Goal: Check status: Check status

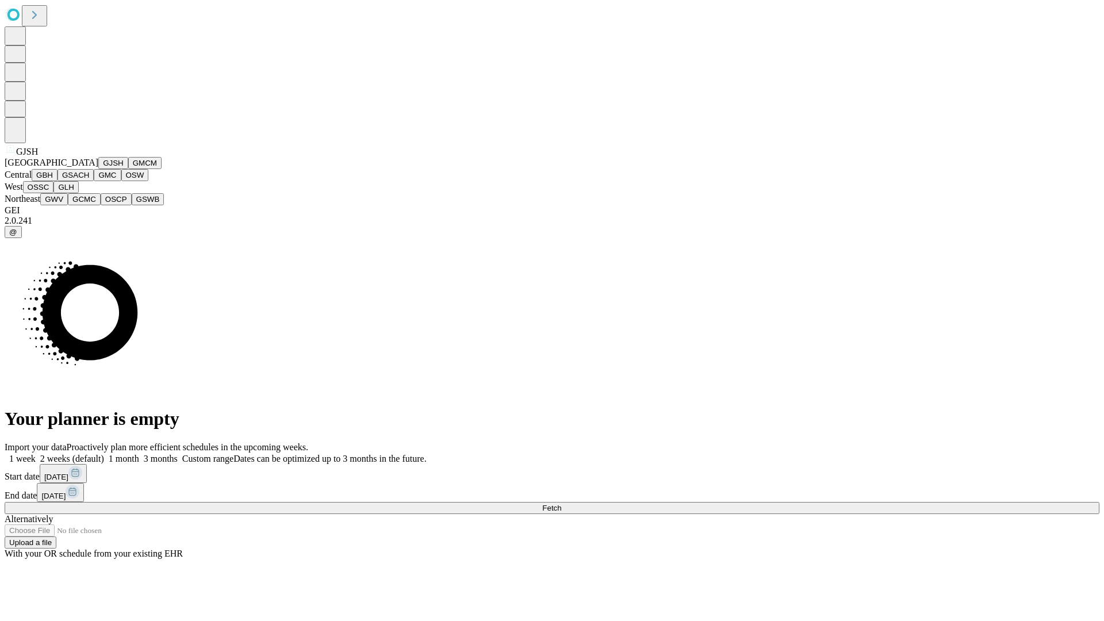
click at [98, 169] on button "GJSH" at bounding box center [113, 163] width 30 height 12
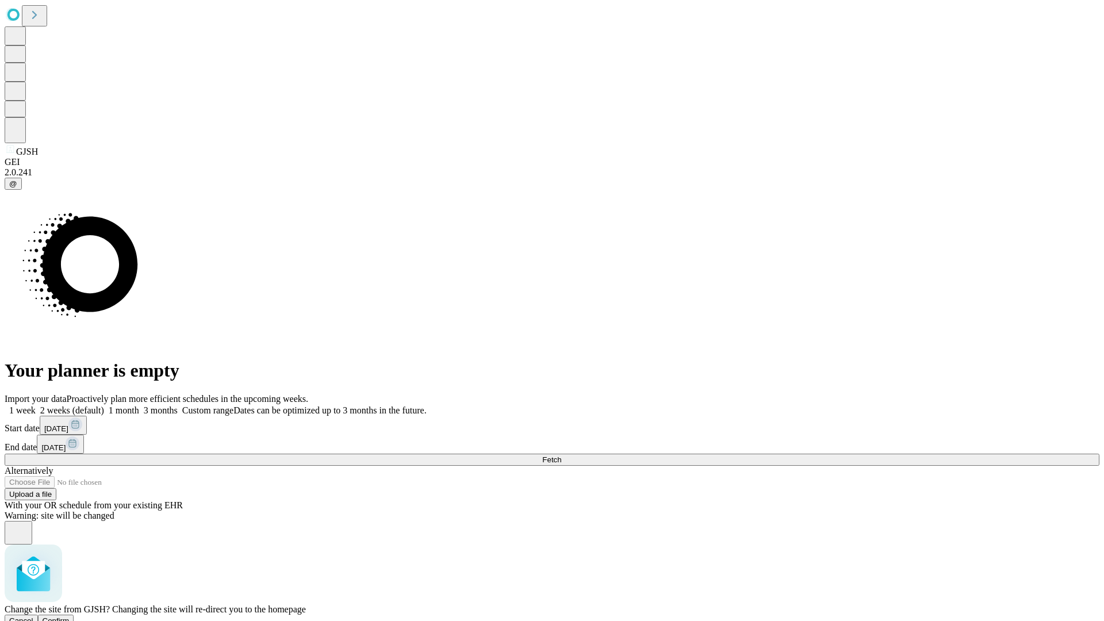
click at [70, 616] on span "Confirm" at bounding box center [56, 620] width 27 height 9
click at [36, 405] on label "1 week" at bounding box center [20, 410] width 31 height 10
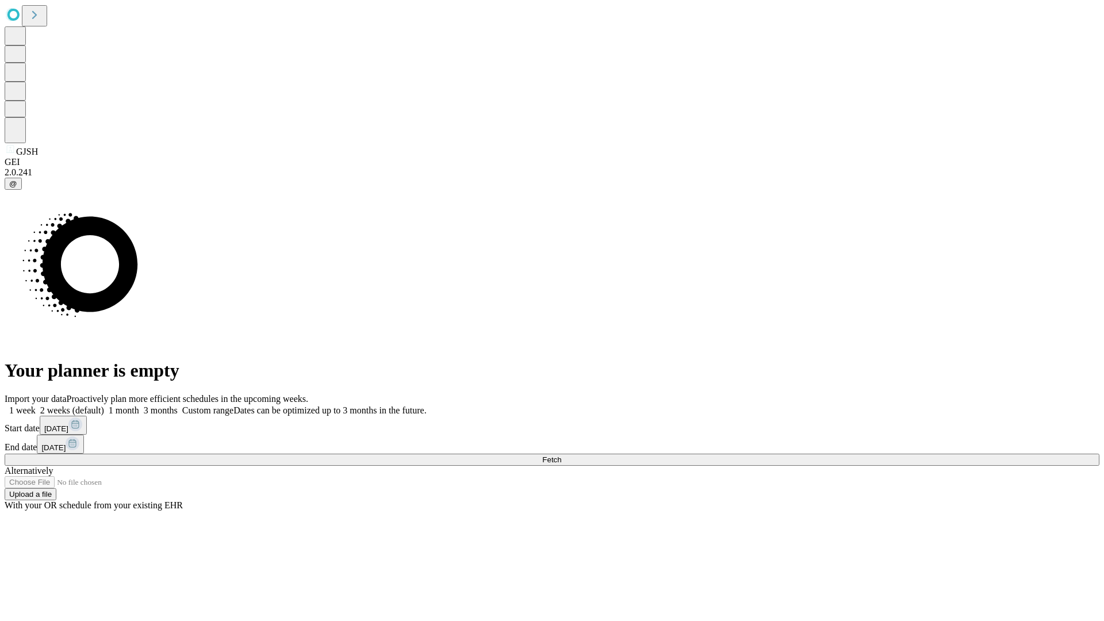
click at [561, 455] on span "Fetch" at bounding box center [551, 459] width 19 height 9
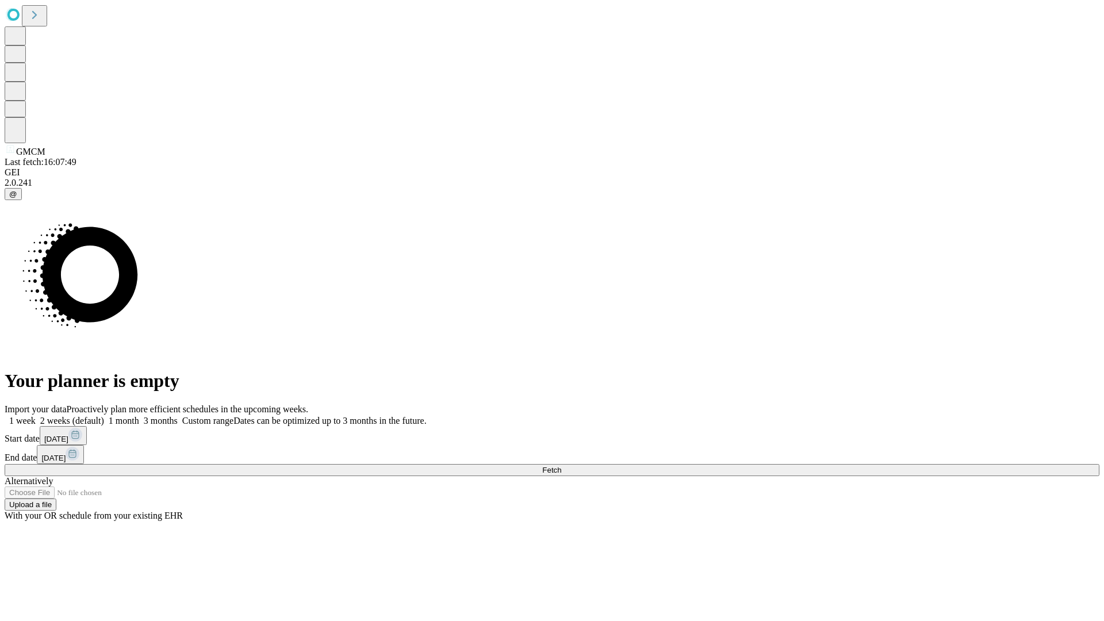
click at [36, 416] on label "1 week" at bounding box center [20, 421] width 31 height 10
click at [561, 466] on span "Fetch" at bounding box center [551, 470] width 19 height 9
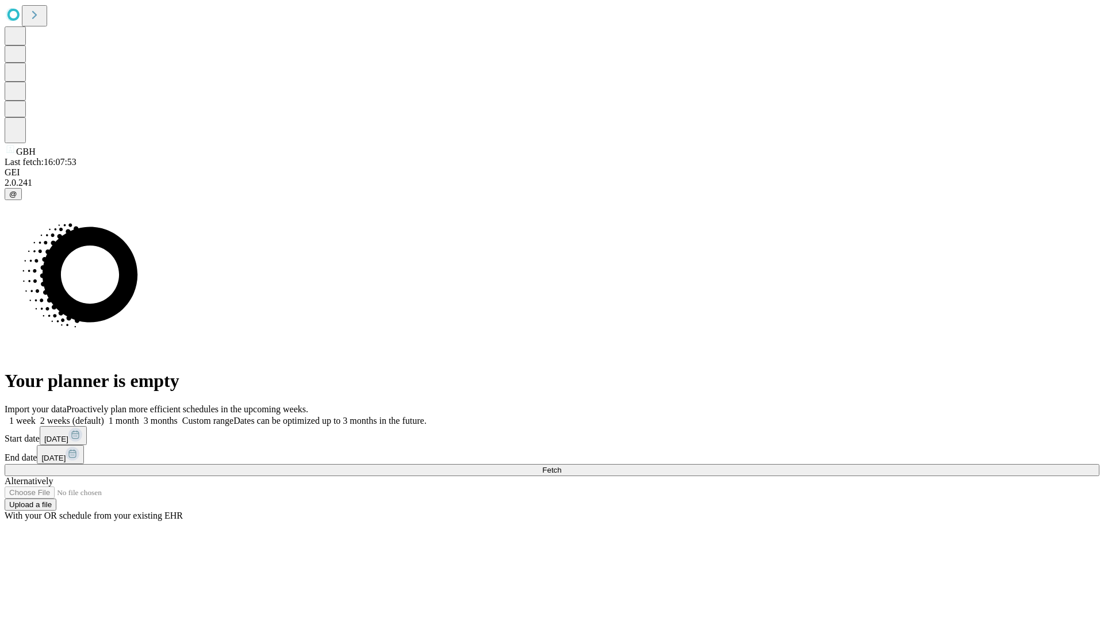
click at [36, 416] on label "1 week" at bounding box center [20, 421] width 31 height 10
click at [561, 466] on span "Fetch" at bounding box center [551, 470] width 19 height 9
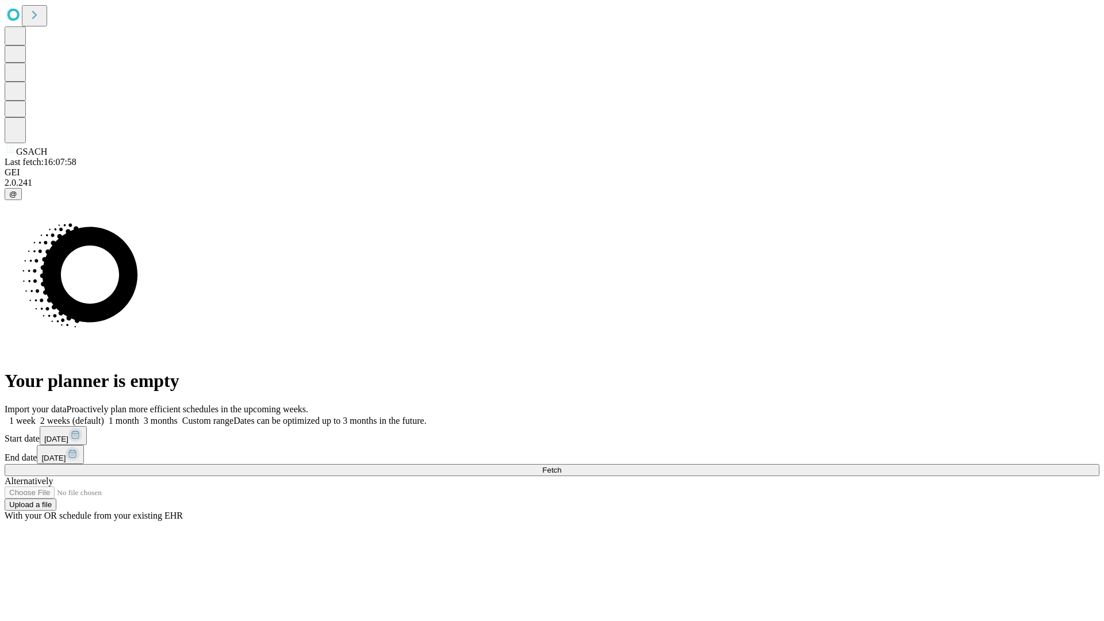
click at [36, 416] on label "1 week" at bounding box center [20, 421] width 31 height 10
click at [561, 466] on span "Fetch" at bounding box center [551, 470] width 19 height 9
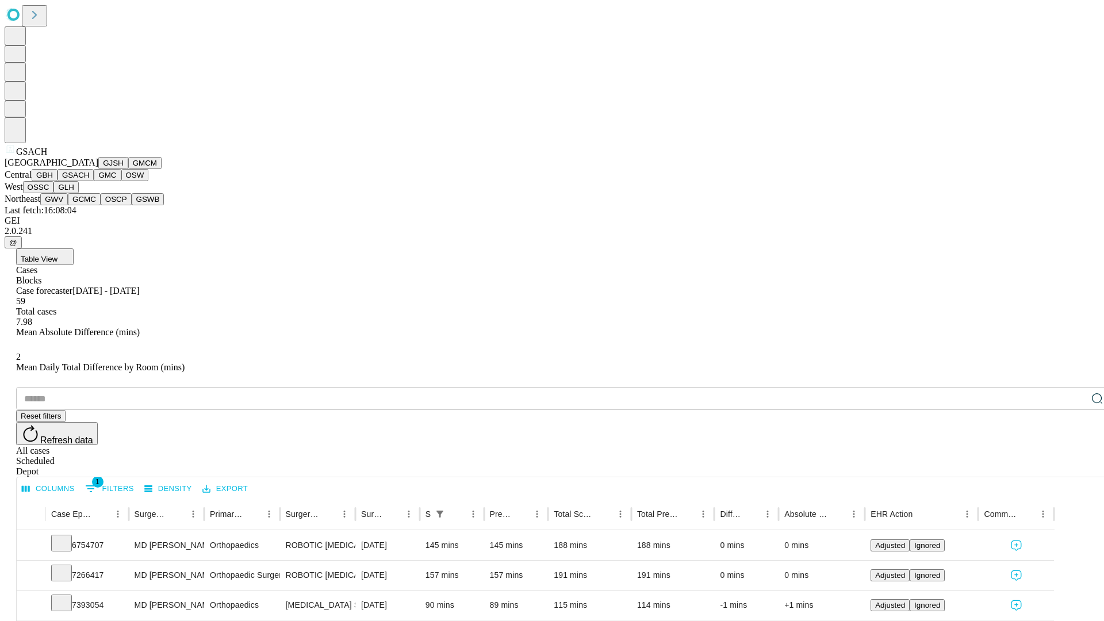
click at [94, 181] on button "GMC" at bounding box center [107, 175] width 27 height 12
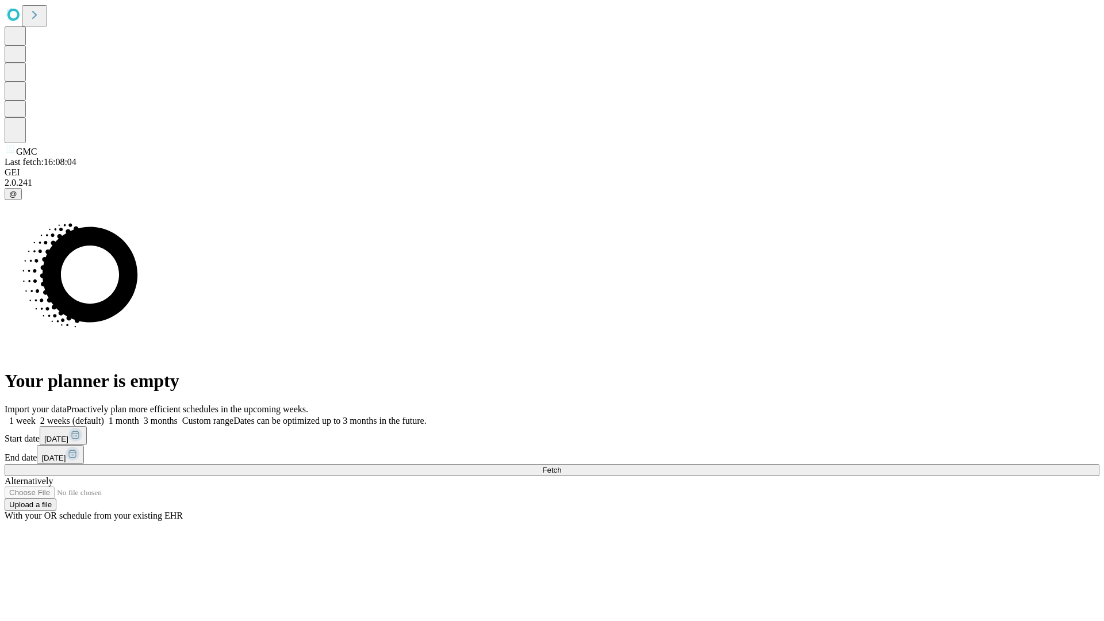
click at [36, 416] on label "1 week" at bounding box center [20, 421] width 31 height 10
click at [561, 466] on span "Fetch" at bounding box center [551, 470] width 19 height 9
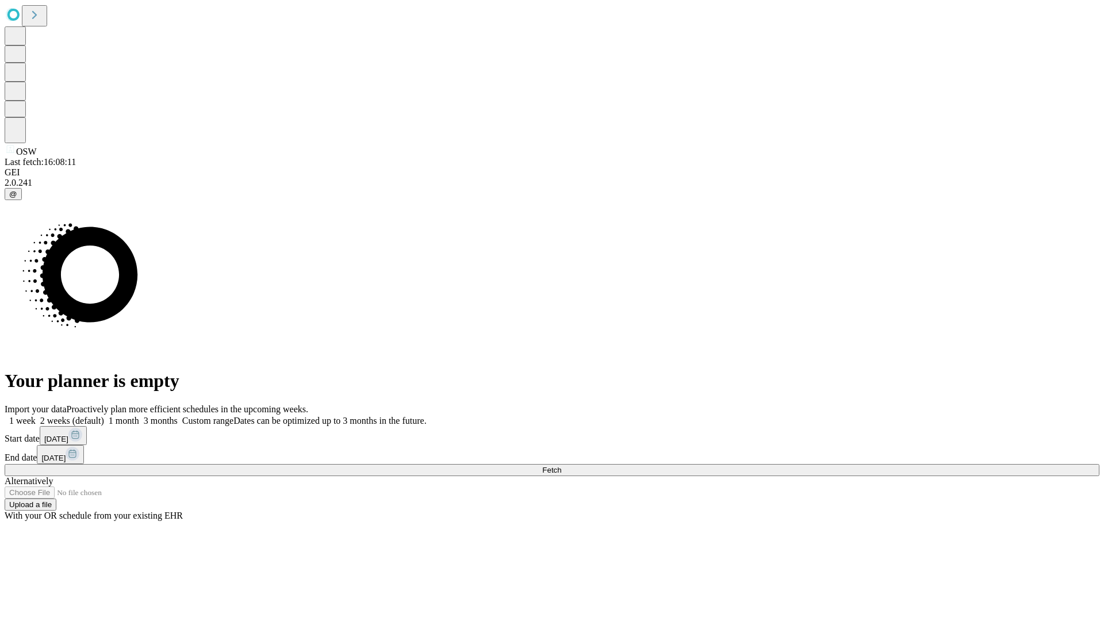
click at [36, 416] on label "1 week" at bounding box center [20, 421] width 31 height 10
click at [561, 466] on span "Fetch" at bounding box center [551, 470] width 19 height 9
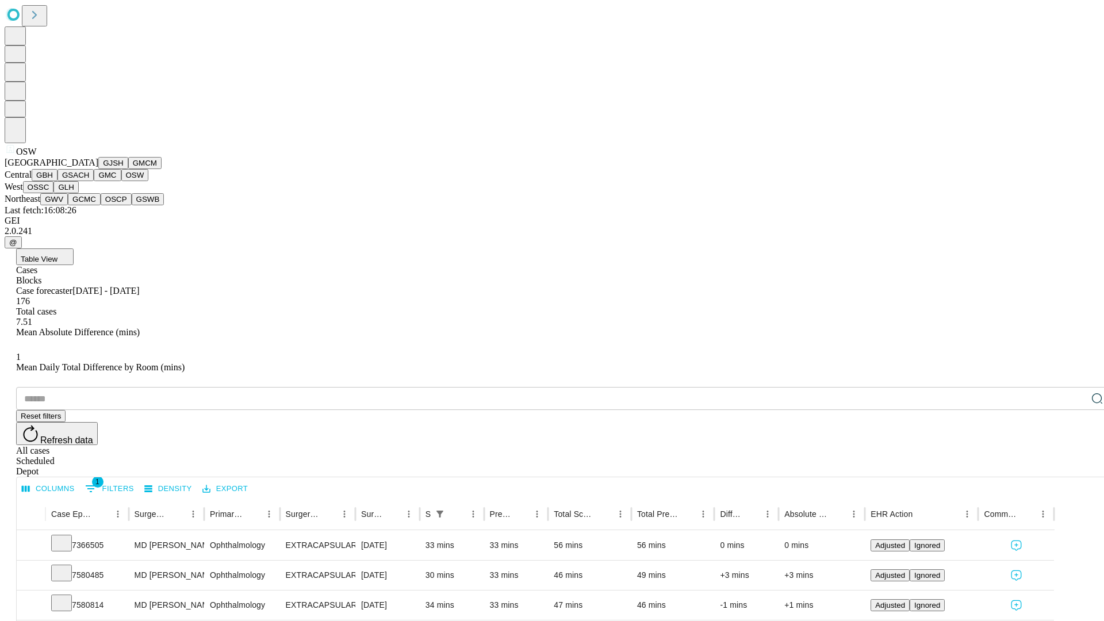
click at [54, 193] on button "OSSC" at bounding box center [38, 187] width 31 height 12
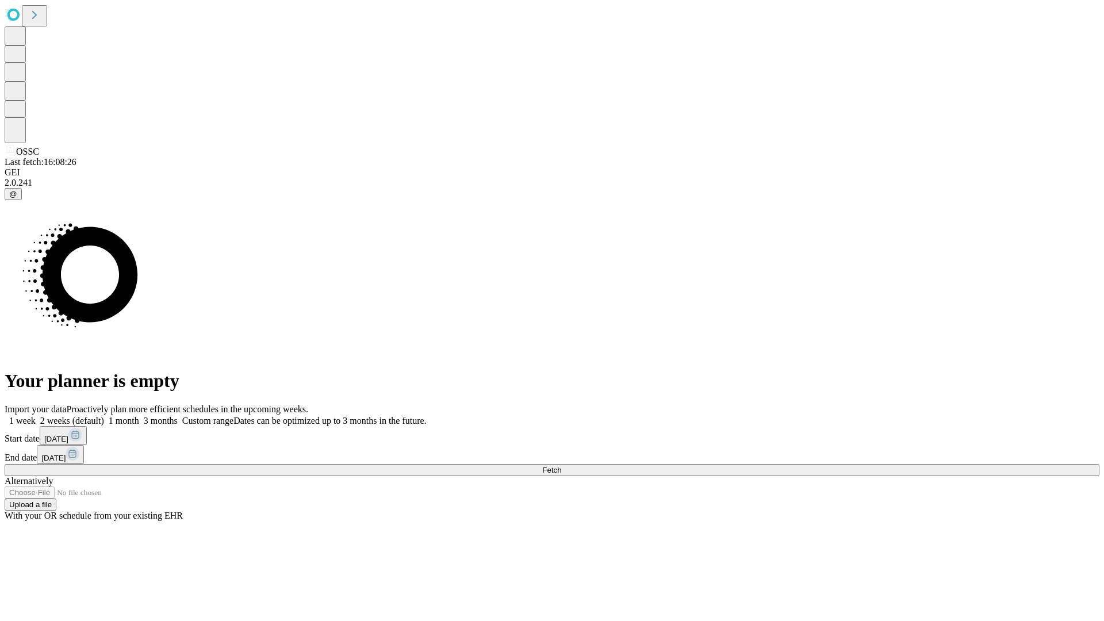
click at [36, 416] on label "1 week" at bounding box center [20, 421] width 31 height 10
click at [561, 466] on span "Fetch" at bounding box center [551, 470] width 19 height 9
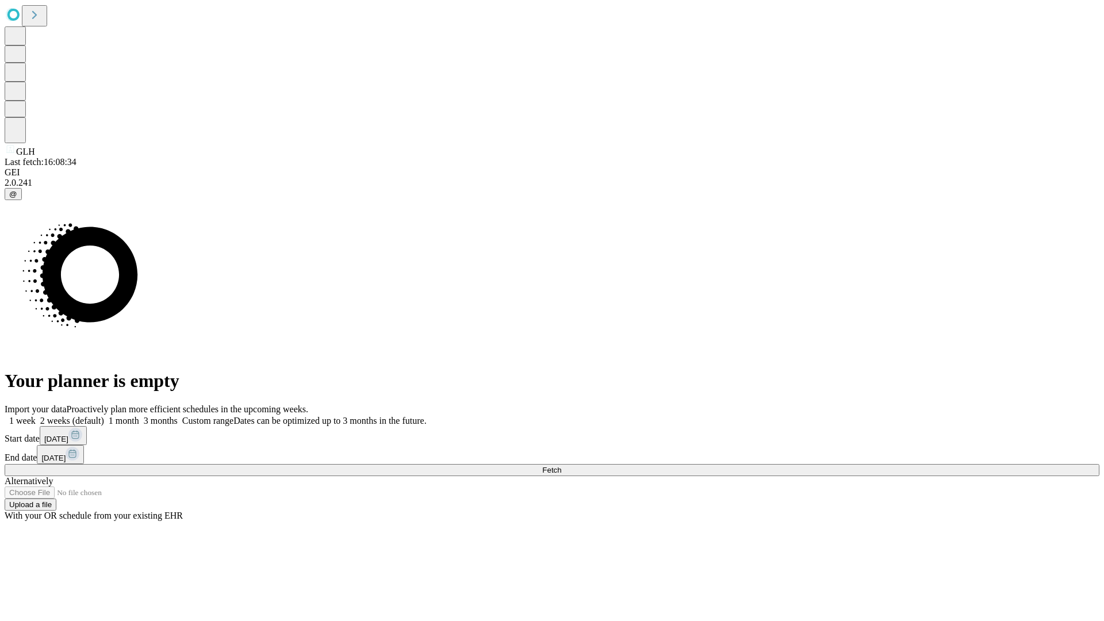
click at [36, 416] on label "1 week" at bounding box center [20, 421] width 31 height 10
click at [561, 466] on span "Fetch" at bounding box center [551, 470] width 19 height 9
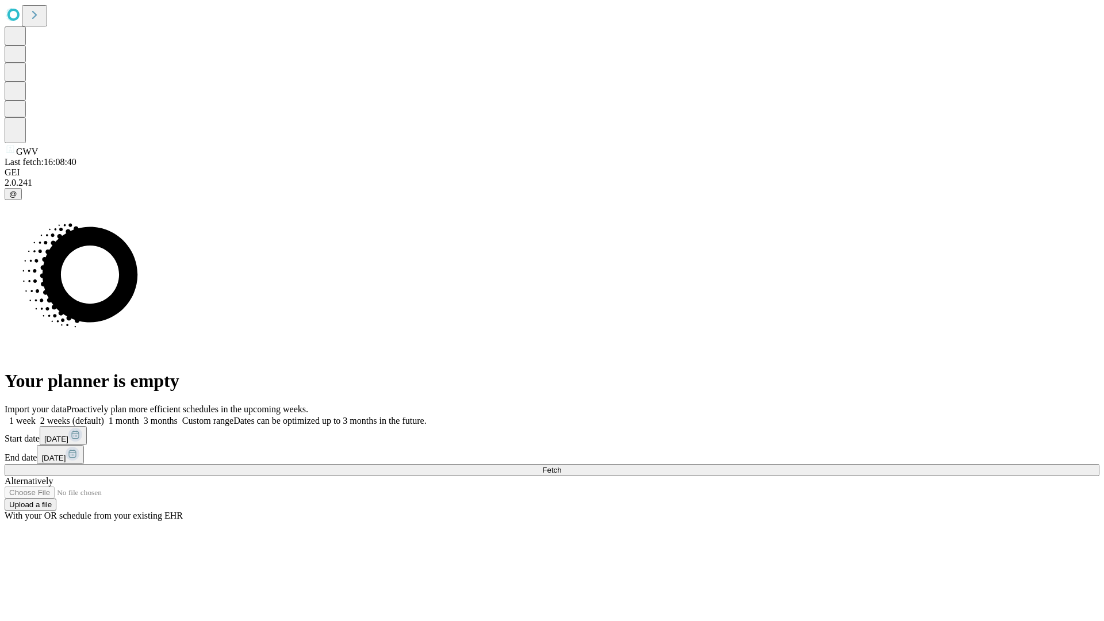
click at [36, 416] on label "1 week" at bounding box center [20, 421] width 31 height 10
click at [561, 466] on span "Fetch" at bounding box center [551, 470] width 19 height 9
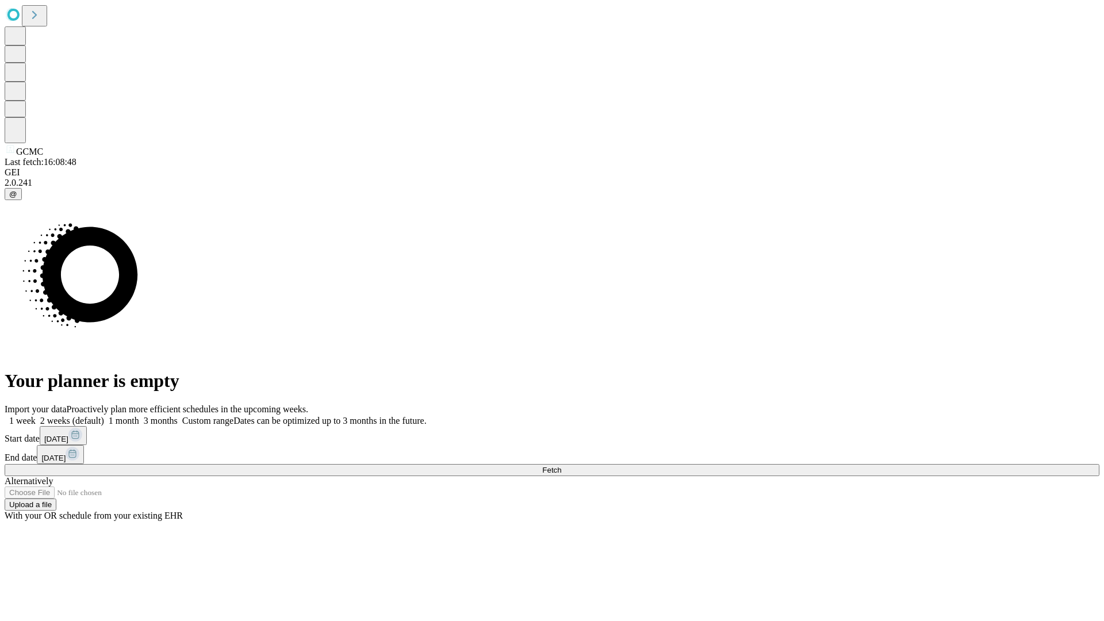
click at [561, 466] on span "Fetch" at bounding box center [551, 470] width 19 height 9
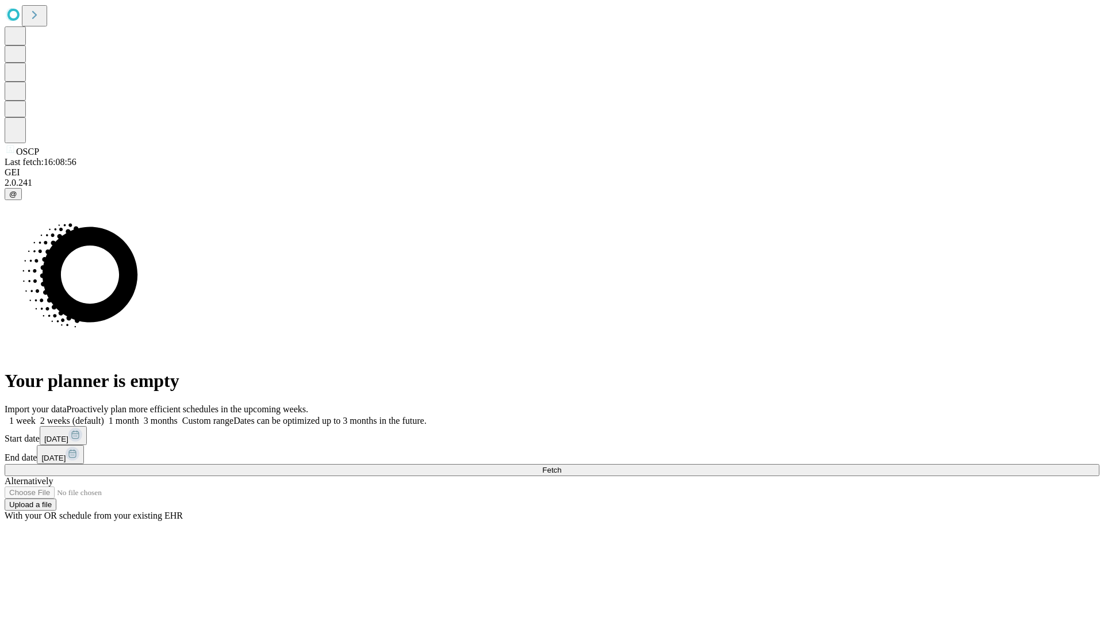
click at [36, 416] on label "1 week" at bounding box center [20, 421] width 31 height 10
click at [561, 466] on span "Fetch" at bounding box center [551, 470] width 19 height 9
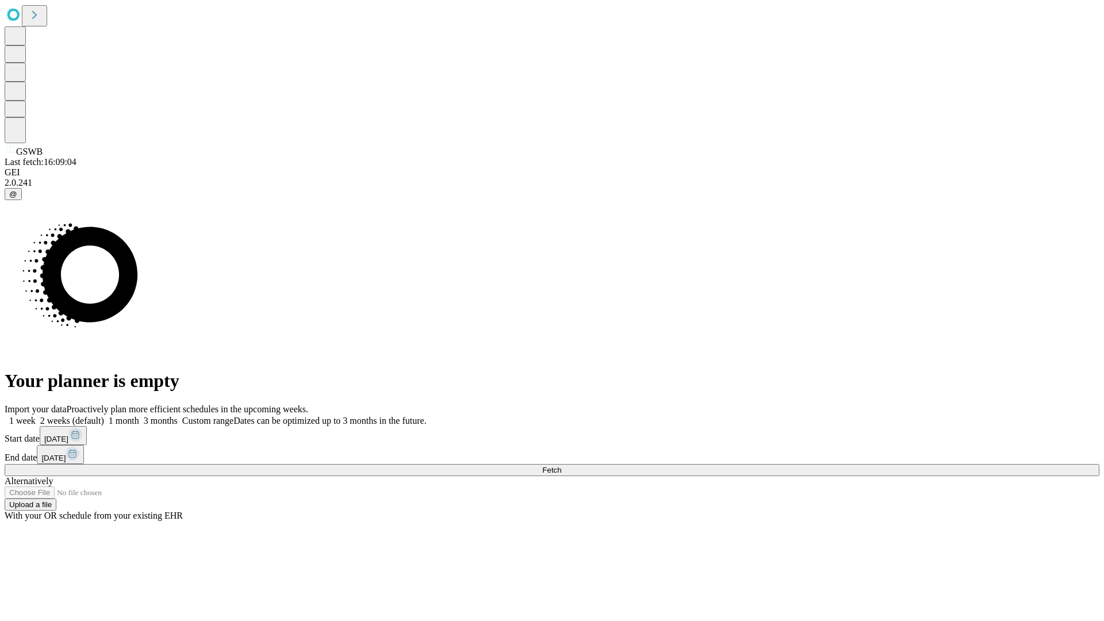
click at [561, 466] on span "Fetch" at bounding box center [551, 470] width 19 height 9
